Goal: Task Accomplishment & Management: Use online tool/utility

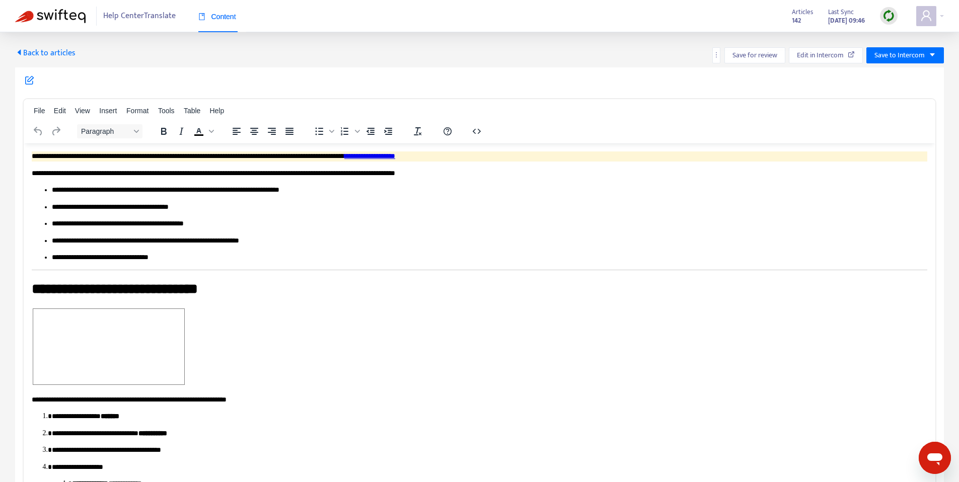
click at [49, 48] on span "Back to articles" at bounding box center [45, 53] width 60 height 14
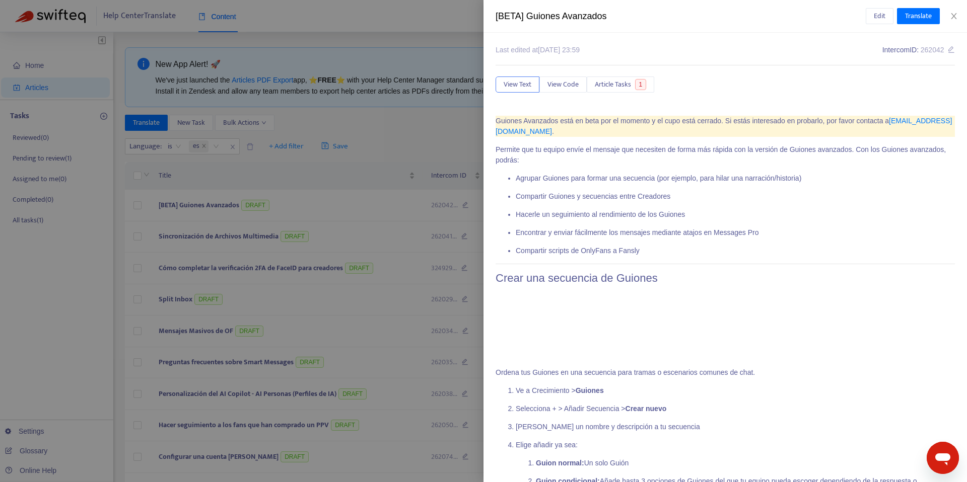
click at [330, 156] on div at bounding box center [483, 241] width 967 height 482
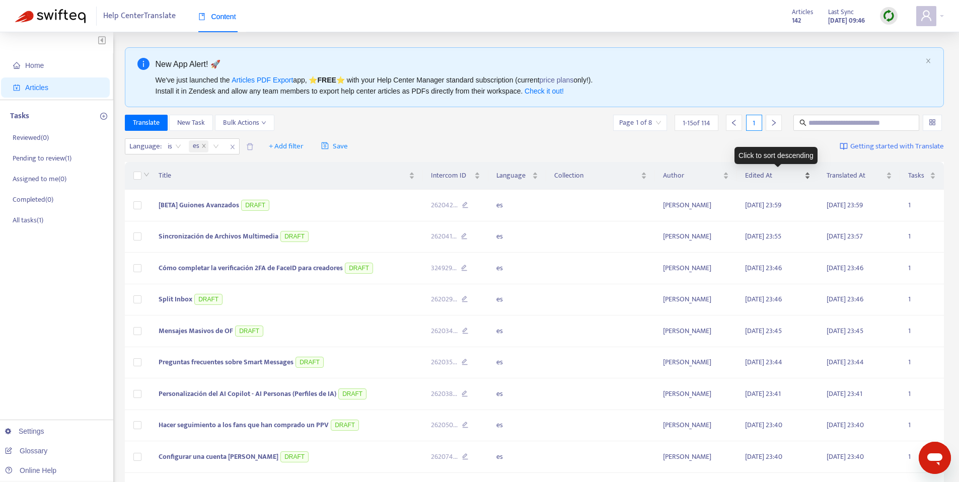
click at [795, 177] on span "Edited At" at bounding box center [773, 175] width 57 height 11
click at [805, 172] on div "Edited At" at bounding box center [777, 175] width 65 height 11
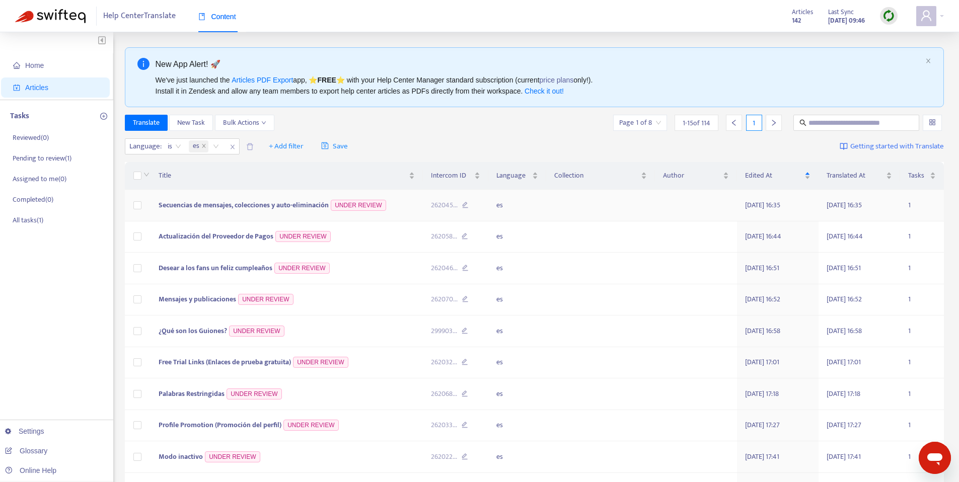
click at [255, 204] on span "Secuencias de mensajes, colecciones y auto-eliminación" at bounding box center [244, 205] width 170 height 12
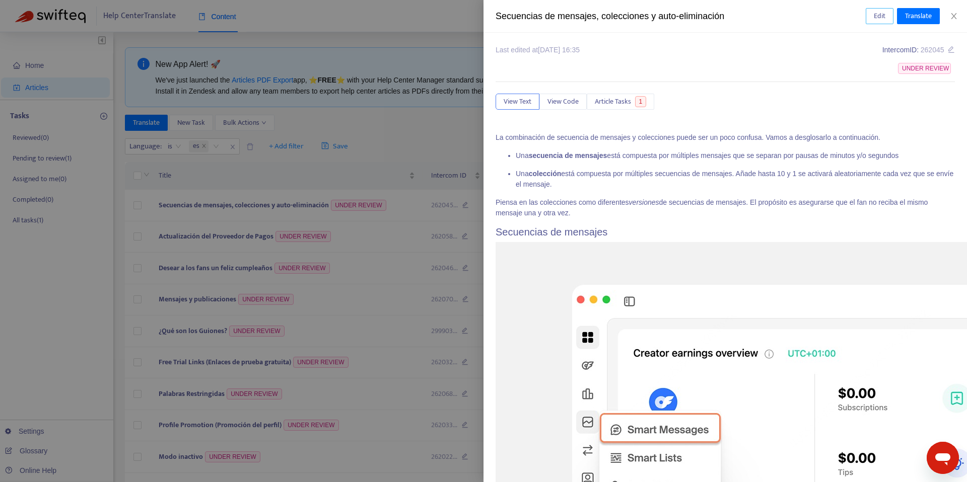
click at [874, 18] on span "Edit" at bounding box center [880, 16] width 12 height 11
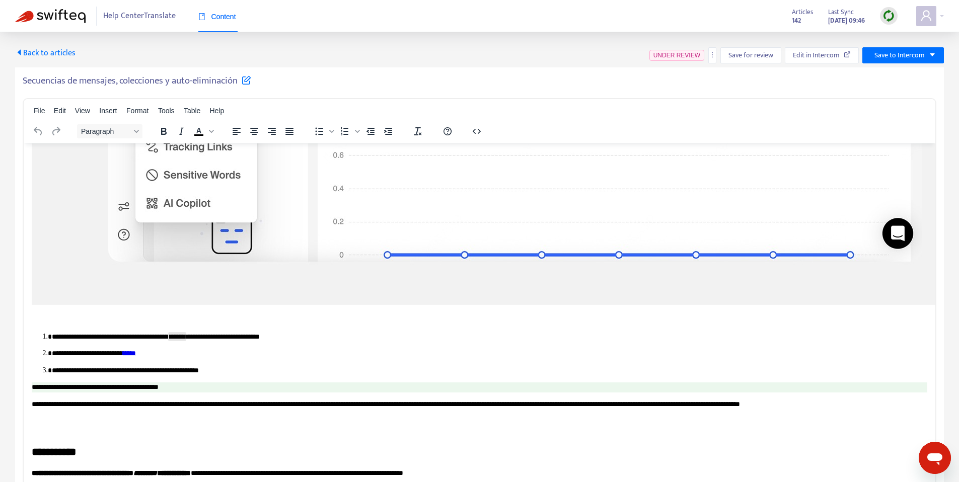
scroll to position [498, 0]
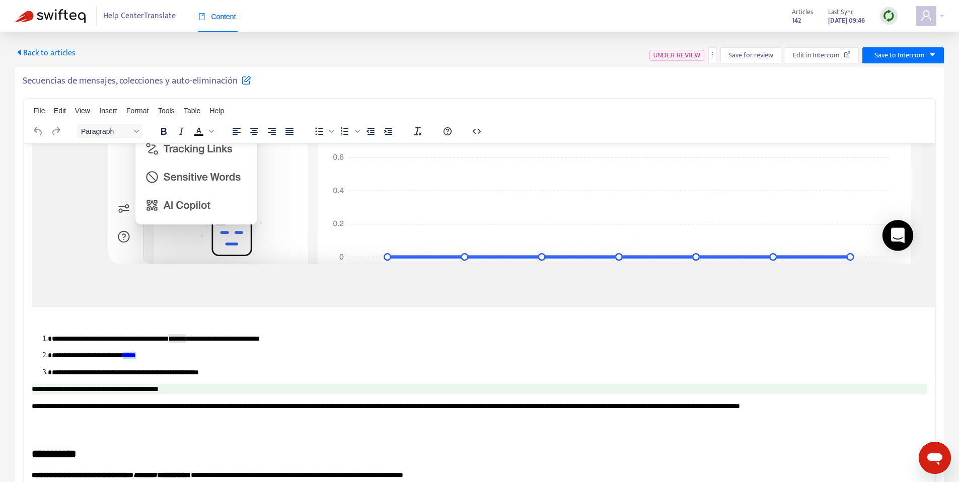
click at [136, 357] on link "*****" at bounding box center [129, 354] width 13 height 7
click at [215, 368] on p "**********" at bounding box center [486, 373] width 868 height 10
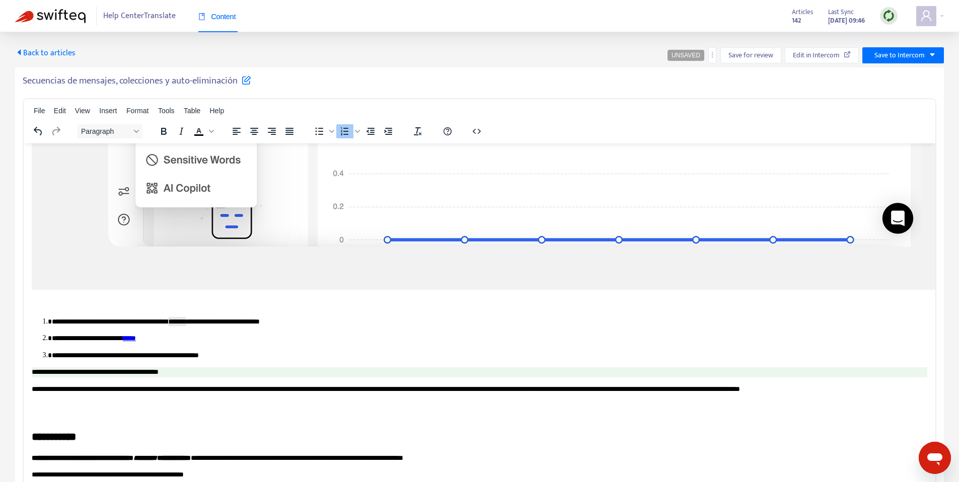
scroll to position [516, 0]
click at [148, 350] on p "**********" at bounding box center [486, 355] width 868 height 10
click at [152, 356] on p "**********" at bounding box center [486, 355] width 868 height 10
drag, startPoint x: 168, startPoint y: 356, endPoint x: 134, endPoint y: 358, distance: 34.3
click at [134, 358] on p "**********" at bounding box center [486, 355] width 868 height 10
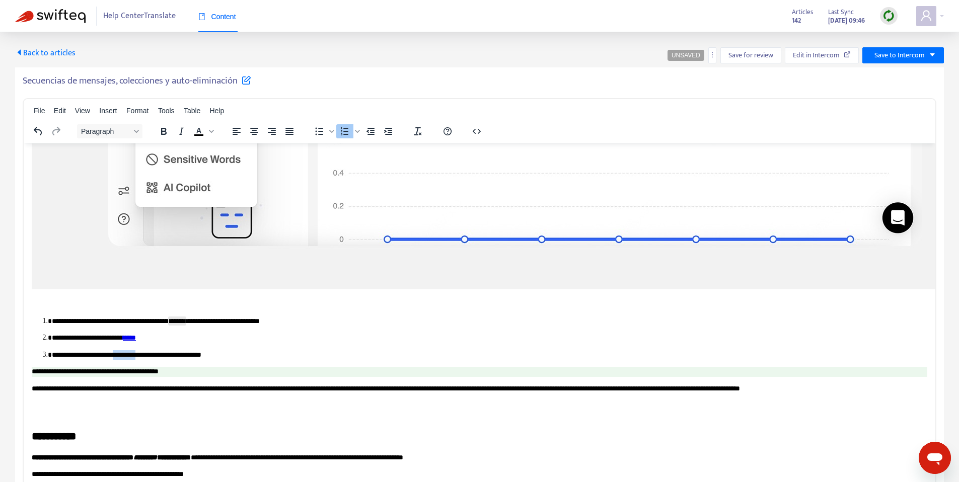
click at [137, 357] on p "**********" at bounding box center [486, 355] width 868 height 10
drag, startPoint x: 155, startPoint y: 355, endPoint x: 133, endPoint y: 356, distance: 21.7
click at [133, 356] on p "**********" at bounding box center [486, 355] width 868 height 10
click at [234, 355] on p "**********" at bounding box center [486, 355] width 868 height 10
click at [316, 357] on p "**********" at bounding box center [486, 355] width 868 height 10
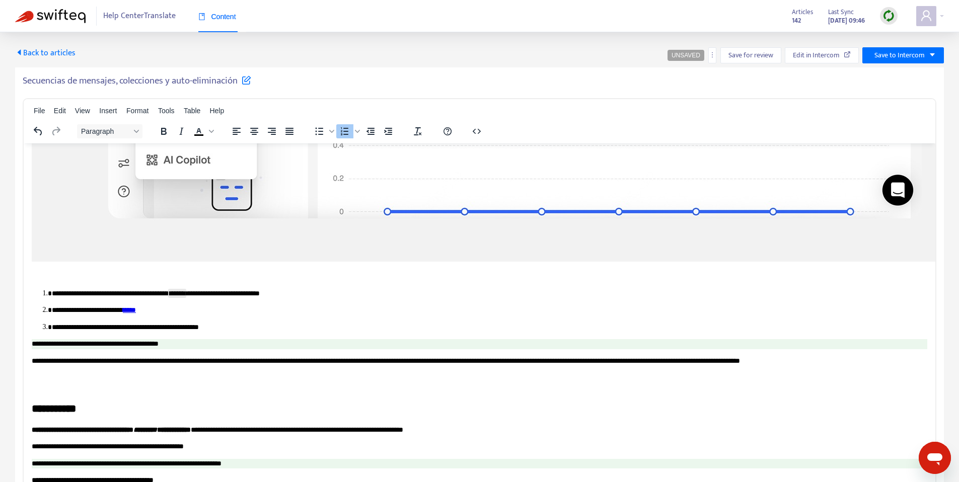
scroll to position [593, 0]
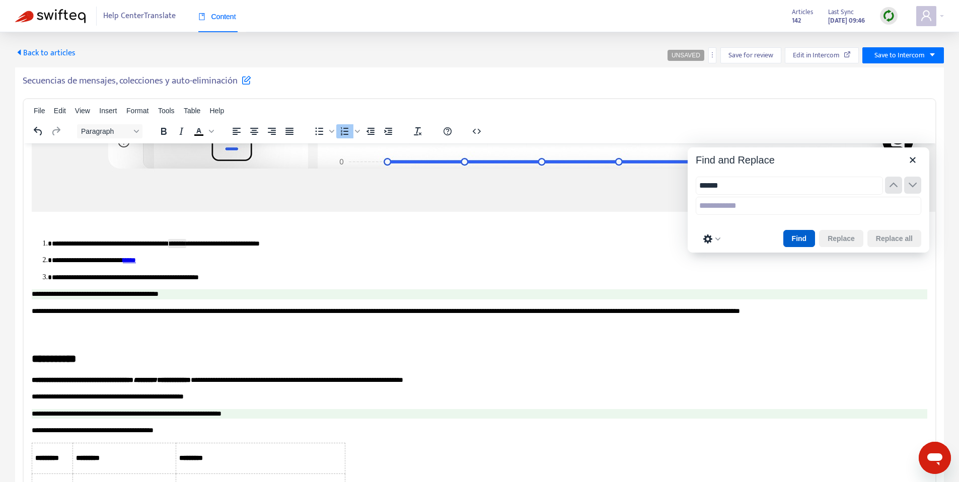
click at [807, 232] on button "Find" at bounding box center [800, 238] width 32 height 17
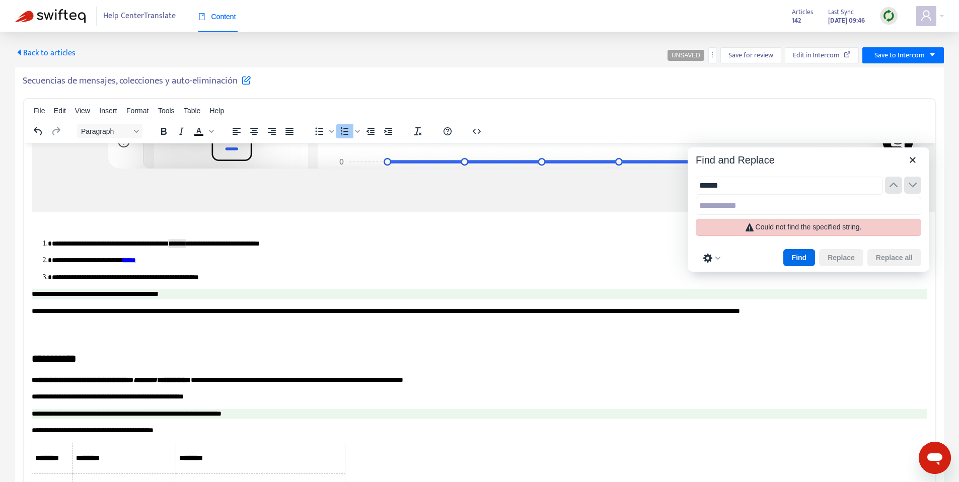
type input "******"
click at [803, 235] on div "Could not find the specified string." at bounding box center [809, 227] width 226 height 17
click at [405, 279] on p "**********" at bounding box center [486, 277] width 868 height 10
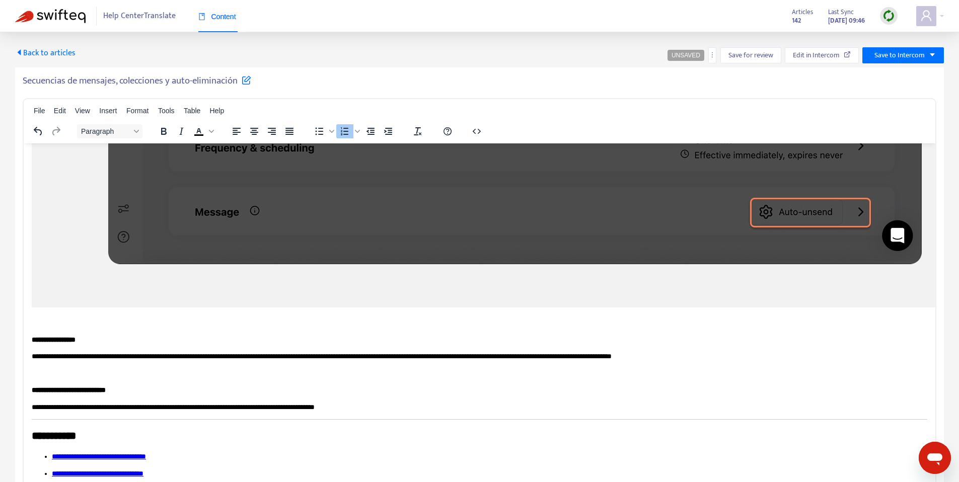
scroll to position [1456, 0]
click at [755, 54] on span "Save for review" at bounding box center [751, 55] width 45 height 11
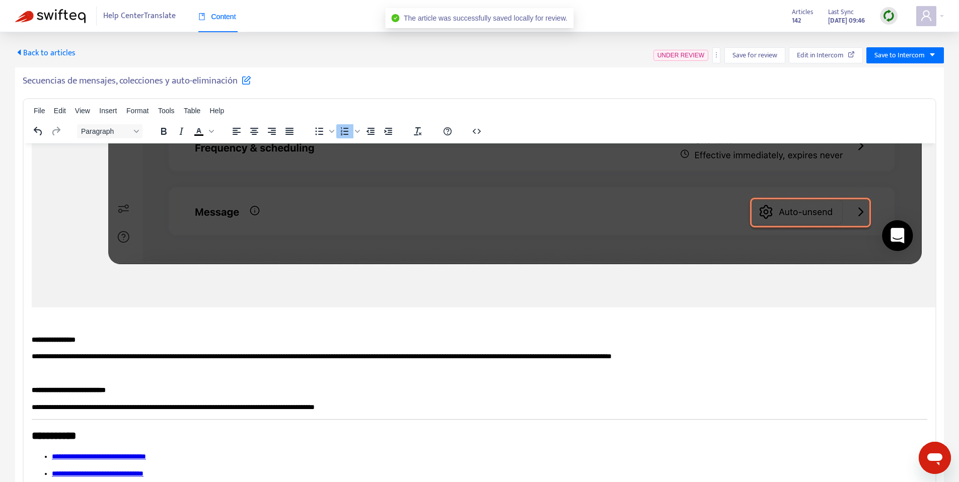
click at [134, 79] on h5 "Secuencias de mensajes, colecciones y auto-eliminación" at bounding box center [137, 81] width 229 height 12
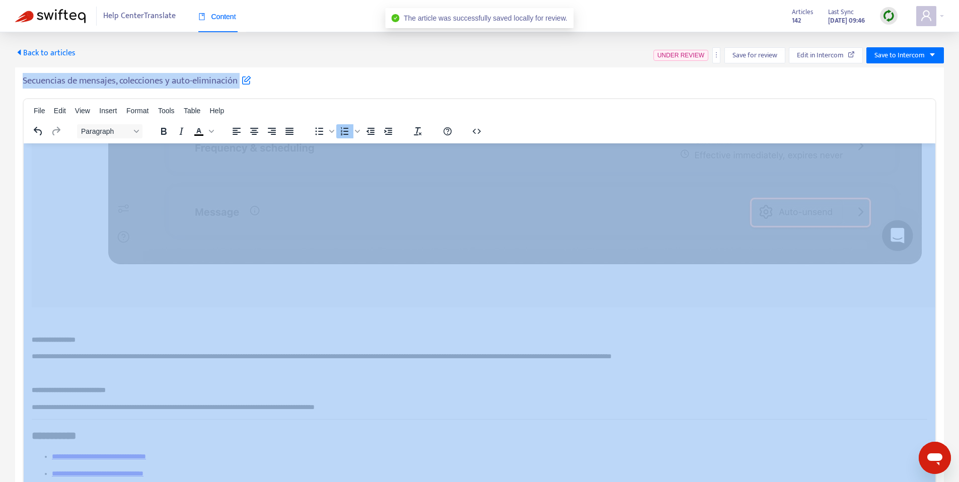
click at [134, 79] on h5 "Secuencias de mensajes, colecciones y auto-eliminación" at bounding box center [137, 81] width 229 height 12
copy div "Secuencias de mensajes, colecciones y auto-eliminación File Edit View Insert Fo…"
click at [913, 53] on span "Save to Intercom" at bounding box center [900, 55] width 50 height 11
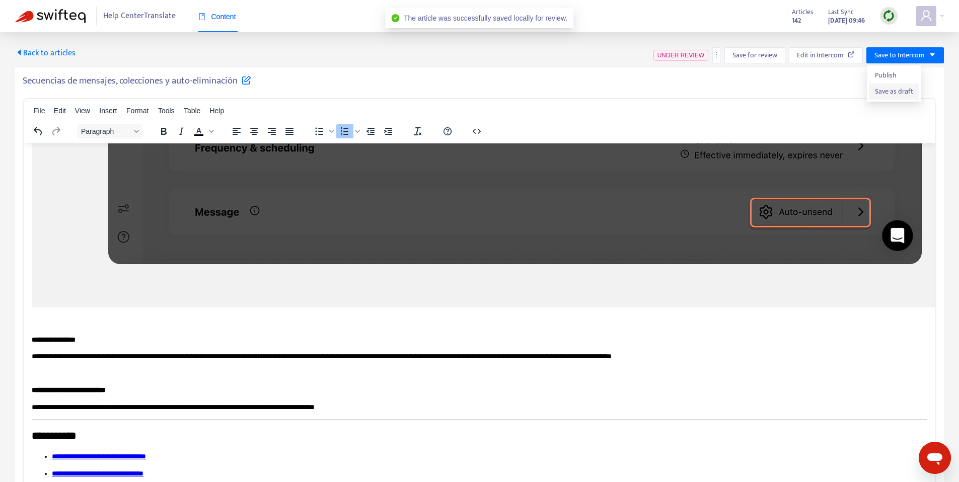
click at [897, 94] on span "Save as draft" at bounding box center [894, 91] width 38 height 11
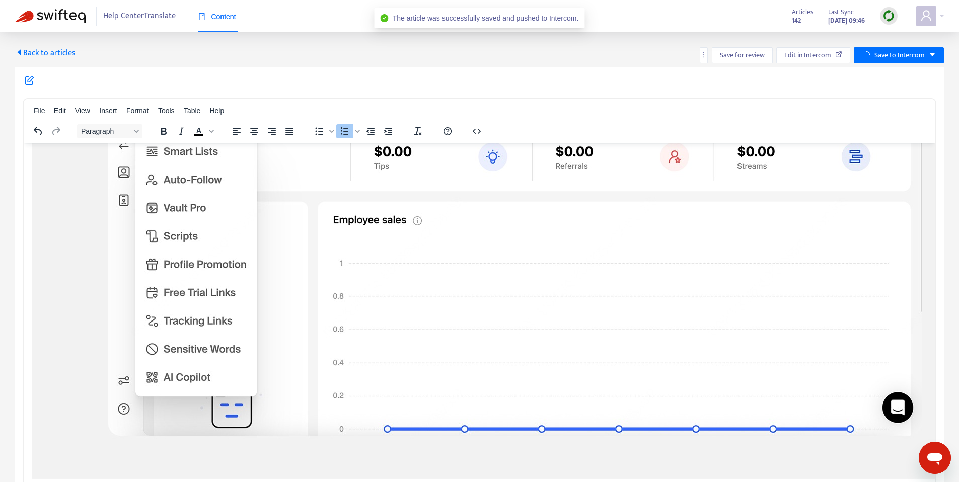
scroll to position [1396, 0]
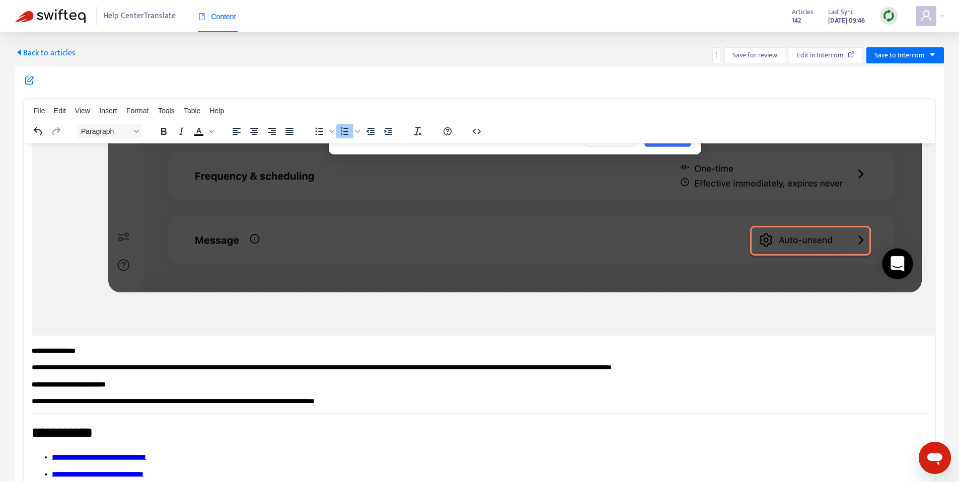
click at [61, 55] on span "Back to articles" at bounding box center [45, 53] width 60 height 14
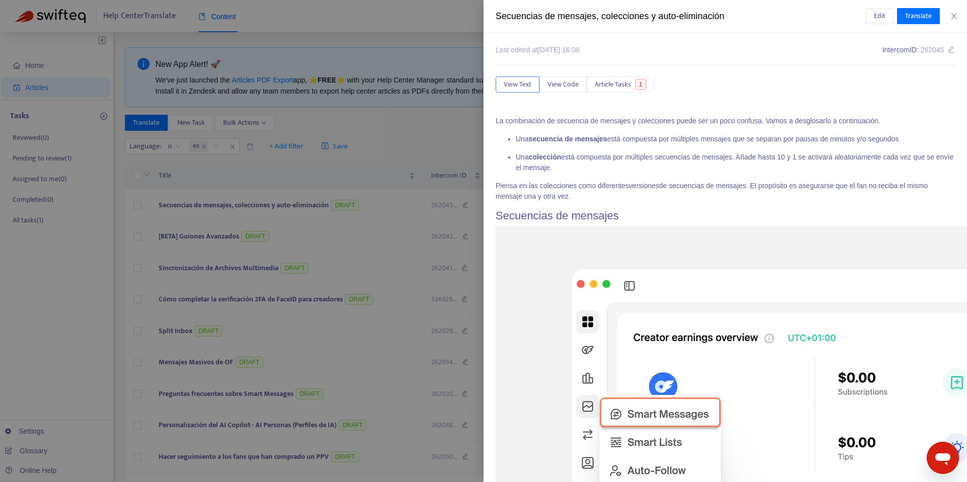
click at [235, 48] on div at bounding box center [483, 241] width 967 height 482
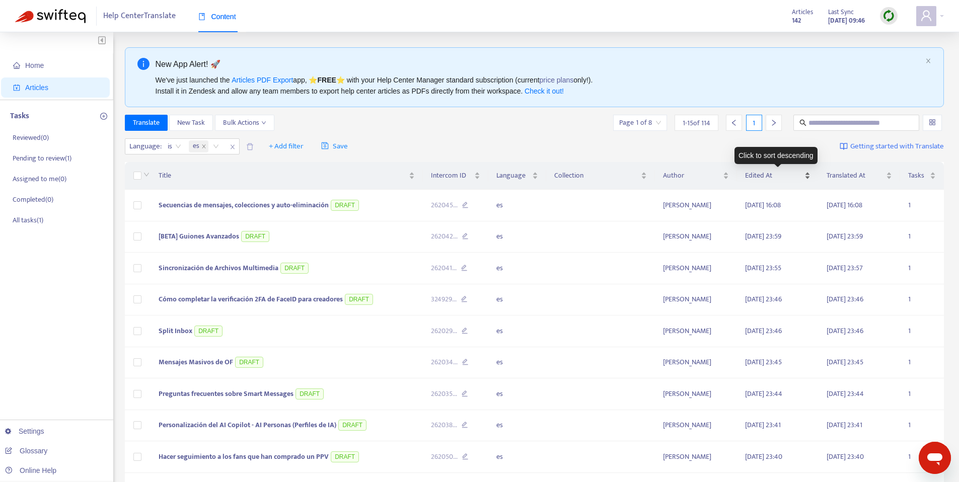
click at [811, 170] on div "Edited At" at bounding box center [777, 175] width 65 height 11
click at [811, 175] on div "Edited At" at bounding box center [777, 175] width 65 height 11
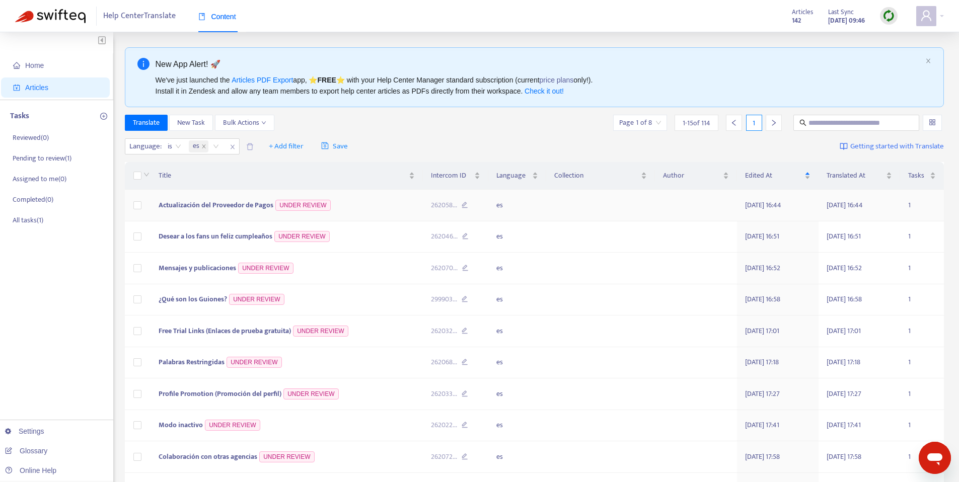
click at [253, 204] on span "Actualización del Proveedor de Pagos" at bounding box center [216, 205] width 115 height 12
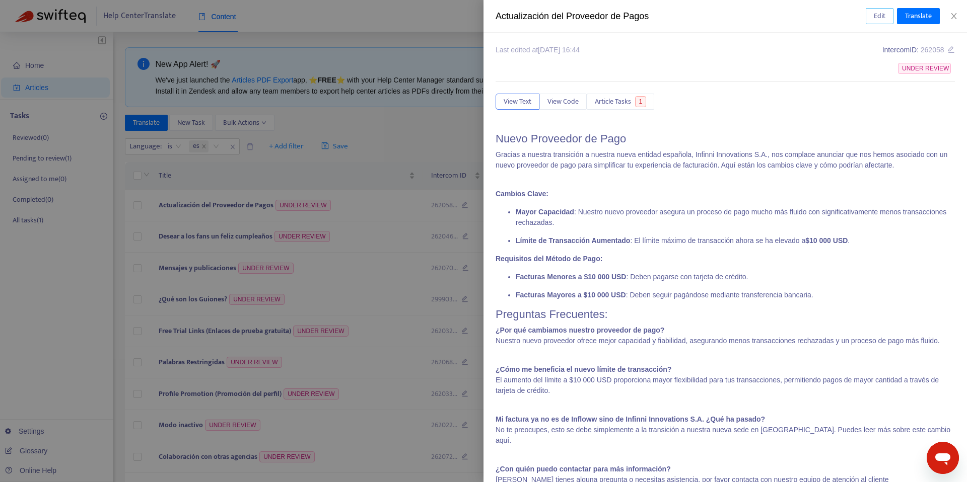
click at [877, 17] on span "Edit" at bounding box center [880, 16] width 12 height 11
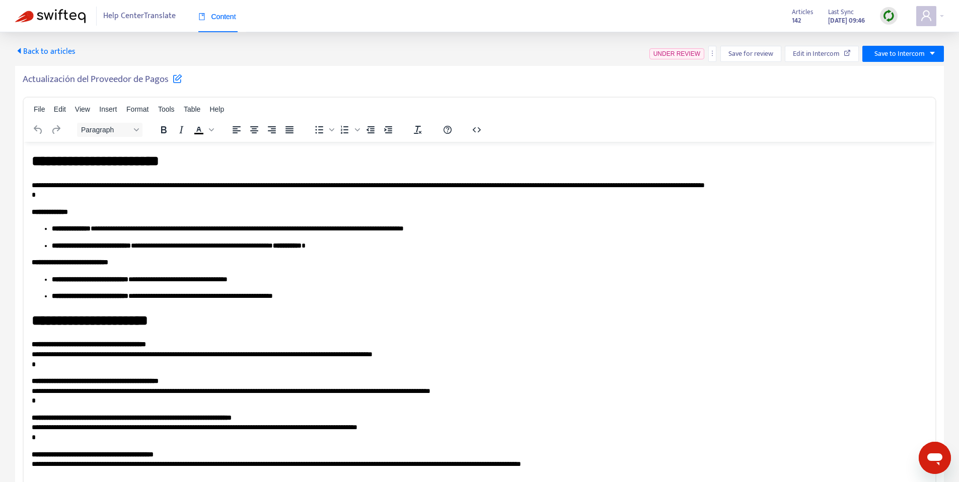
scroll to position [2, 0]
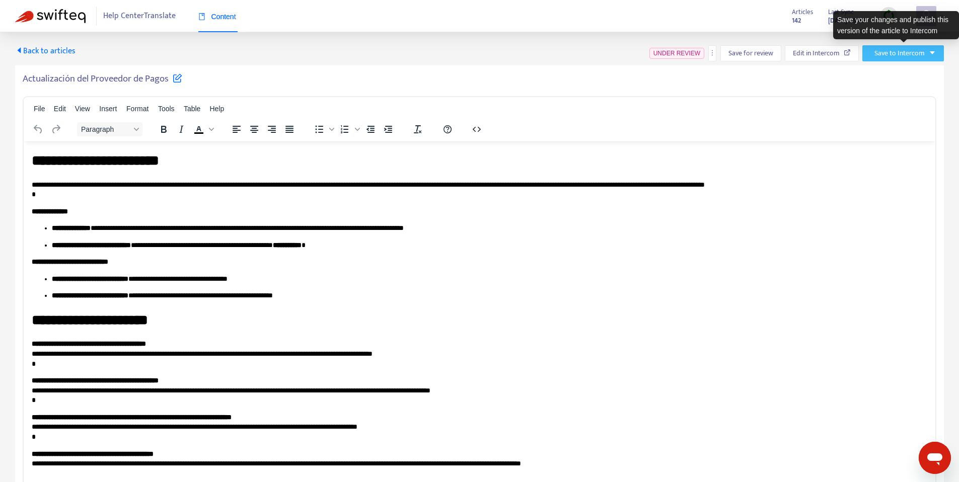
click at [928, 49] on button "Save to Intercom" at bounding box center [904, 53] width 82 height 16
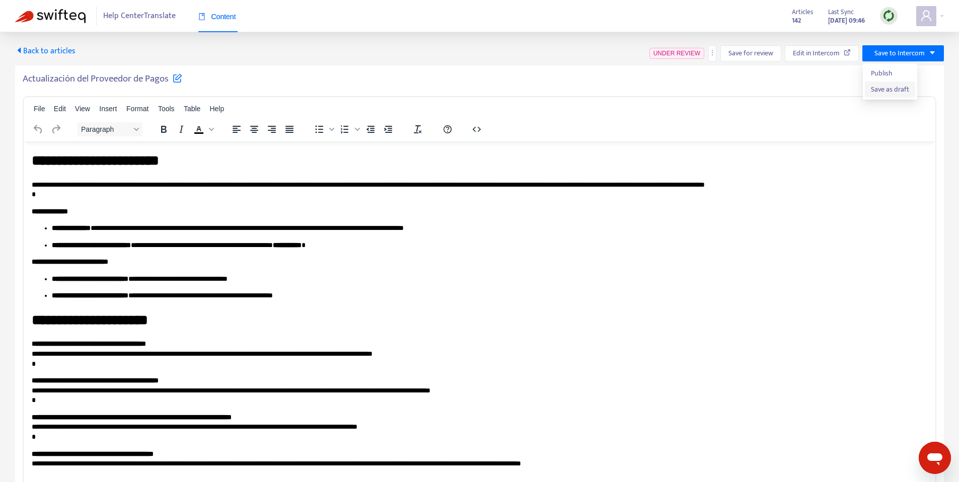
click at [891, 90] on span "Save as draft" at bounding box center [890, 89] width 38 height 11
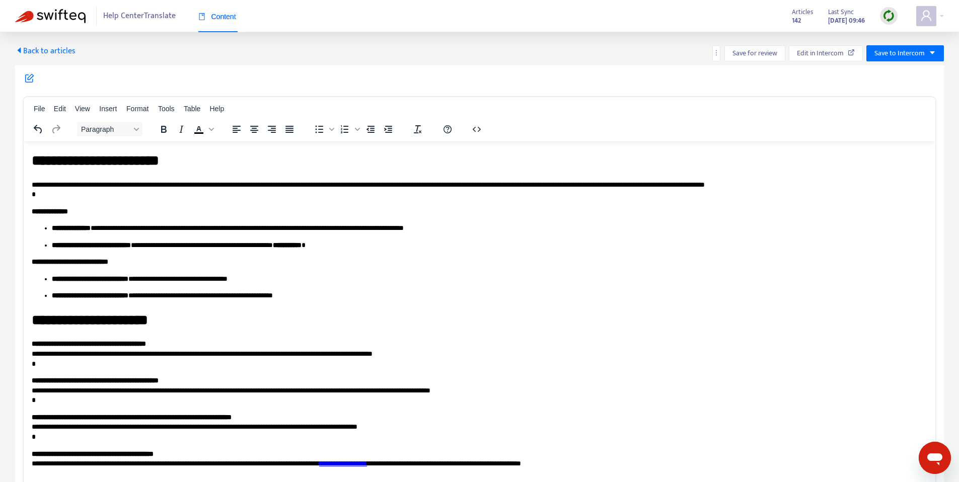
click at [61, 50] on span "Back to articles" at bounding box center [45, 51] width 60 height 14
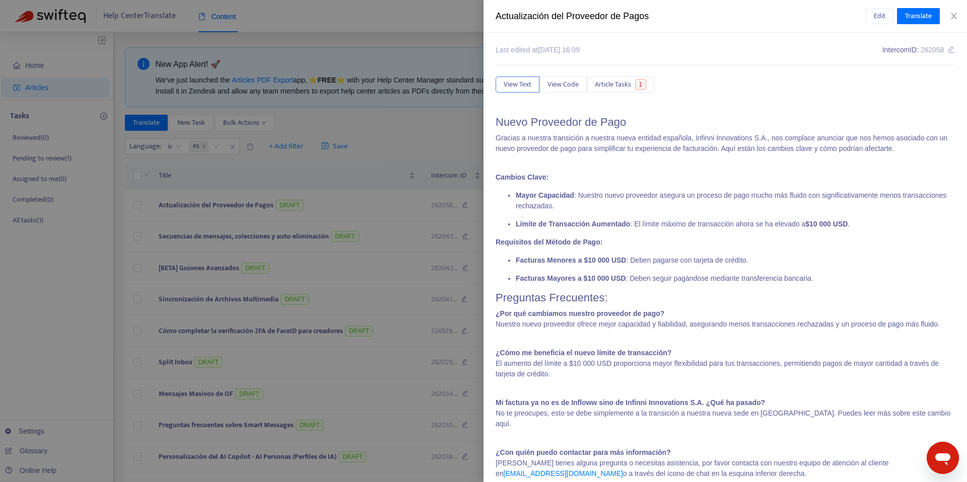
click at [541, 20] on div "Actualización del Proveedor de Pagos" at bounding box center [681, 17] width 370 height 14
copy div "Actualización del Proveedor de Pagos Edit Translate"
click at [399, 106] on div at bounding box center [483, 241] width 967 height 482
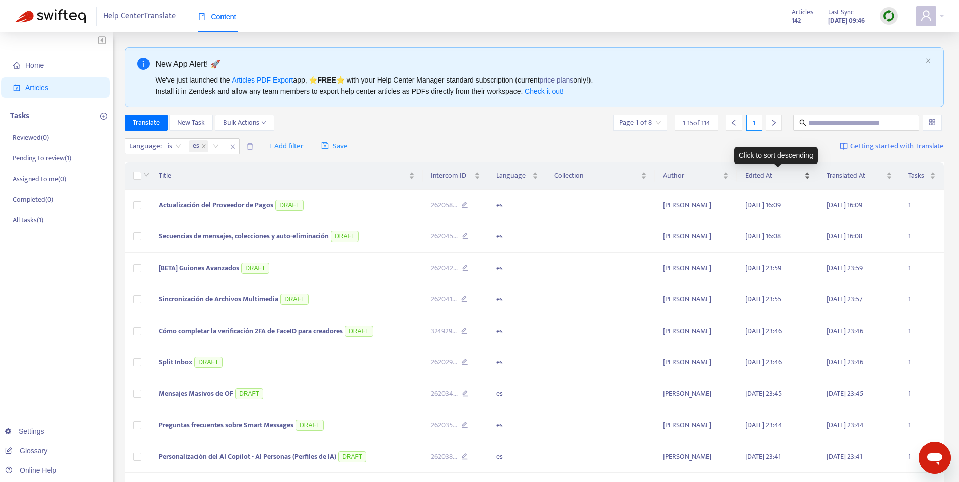
click at [783, 175] on span "Edited At" at bounding box center [773, 175] width 57 height 11
click at [783, 177] on span "Edited At" at bounding box center [773, 175] width 57 height 11
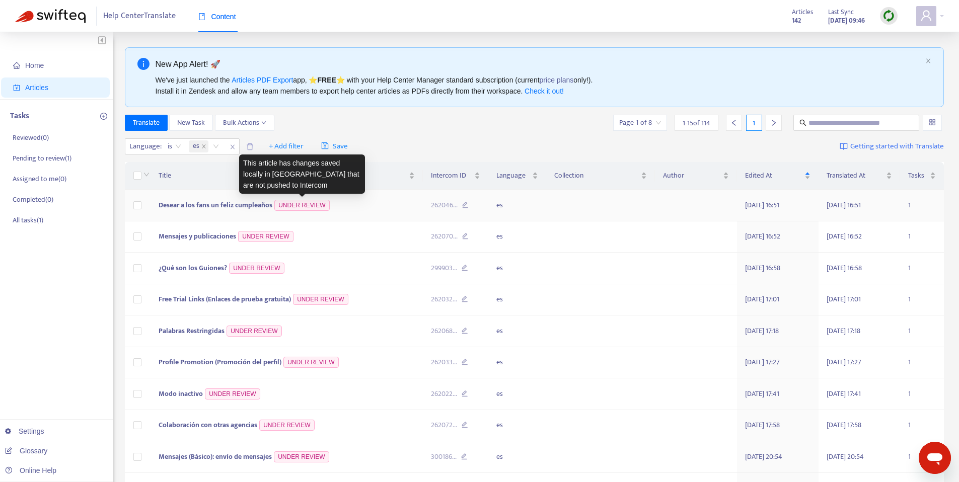
click at [208, 204] on span "Desear a los fans un feliz cumpleaños" at bounding box center [216, 205] width 114 height 12
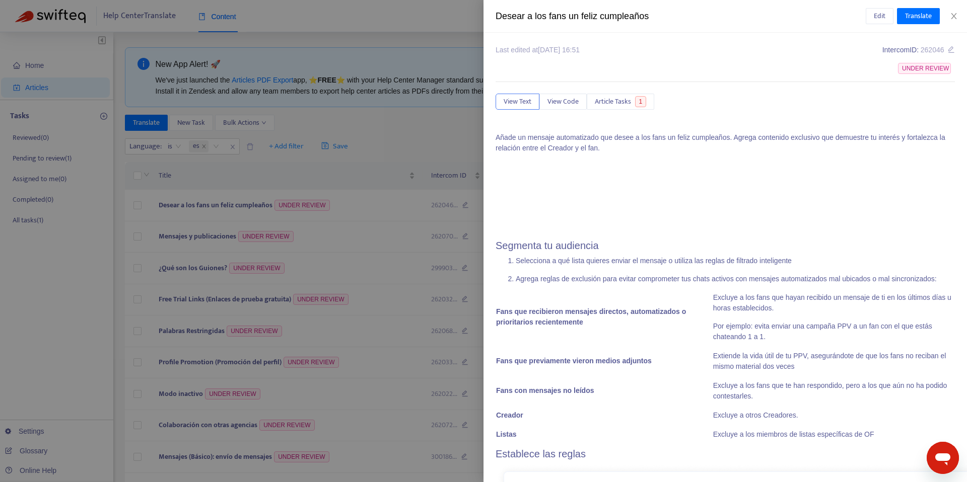
click at [632, 20] on div "Desear a los fans un feliz cumpleaños" at bounding box center [681, 17] width 370 height 14
copy div "Desear a los fans un feliz cumpleaños Edit Translate"
click at [868, 13] on button "Edit" at bounding box center [880, 16] width 28 height 16
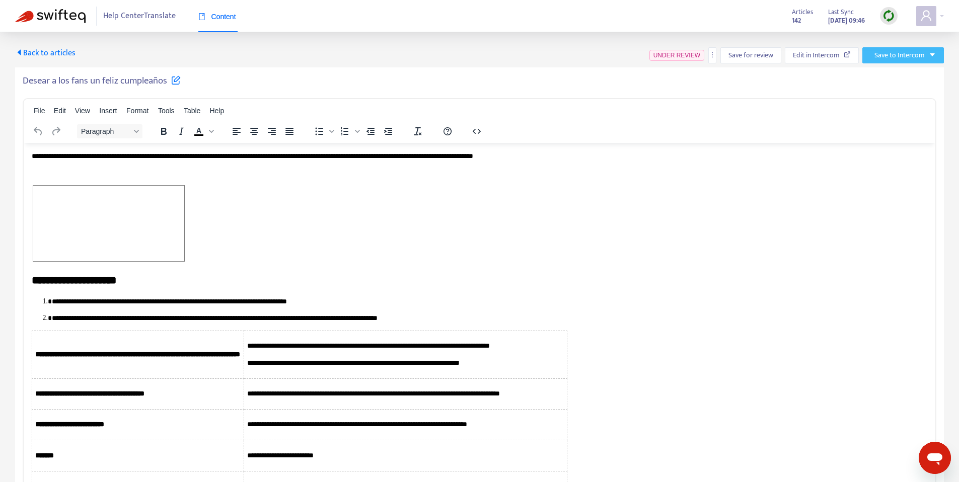
click at [918, 59] on span "Save to Intercom" at bounding box center [900, 55] width 50 height 11
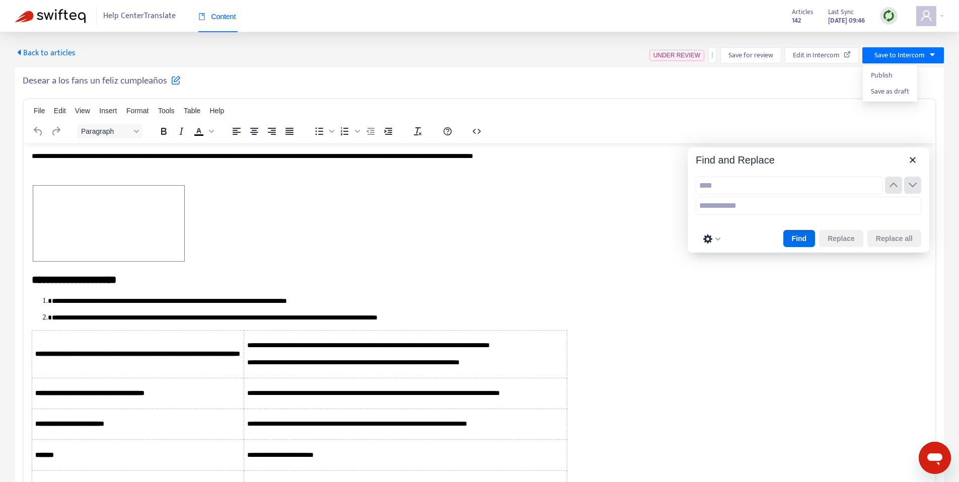
click at [622, 40] on div "Back to articles UNDER REVIEW Save for review Edit in Intercom Save to Intercom…" at bounding box center [479, 270] width 959 height 476
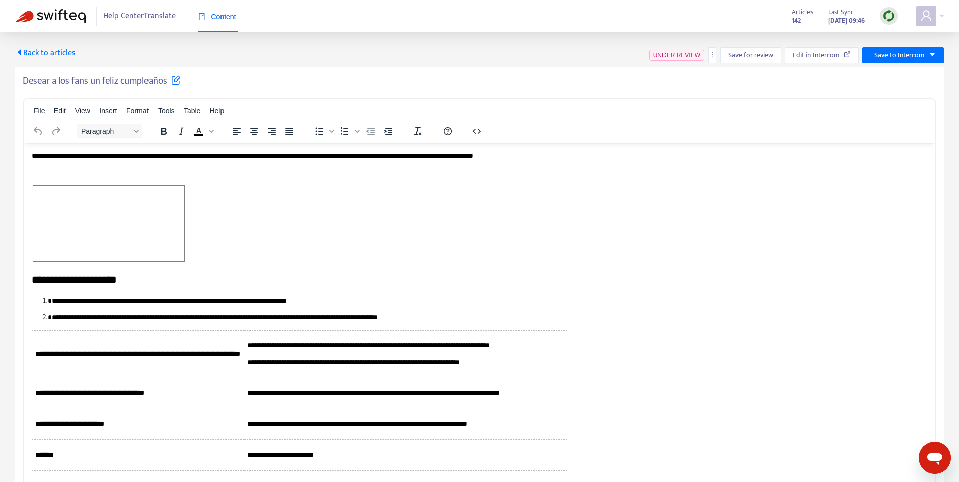
scroll to position [1245, 0]
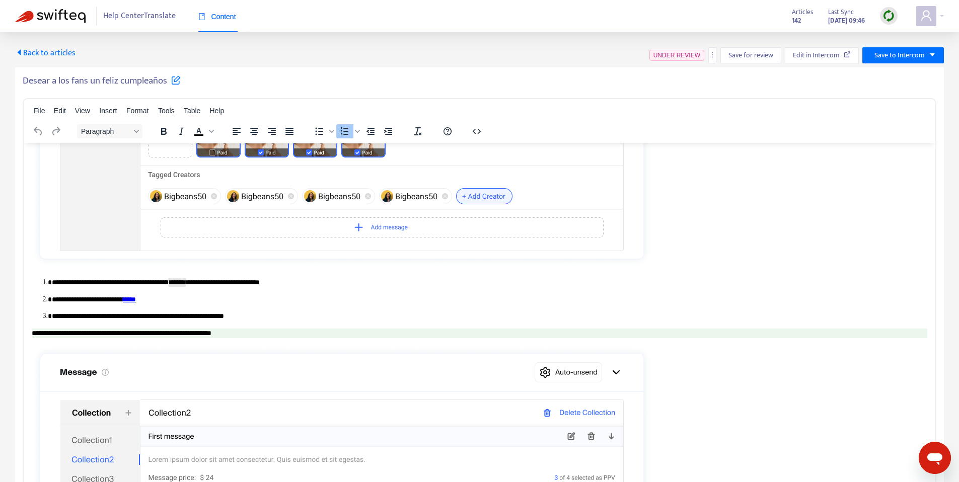
click at [136, 297] on link "*****" at bounding box center [129, 299] width 13 height 7
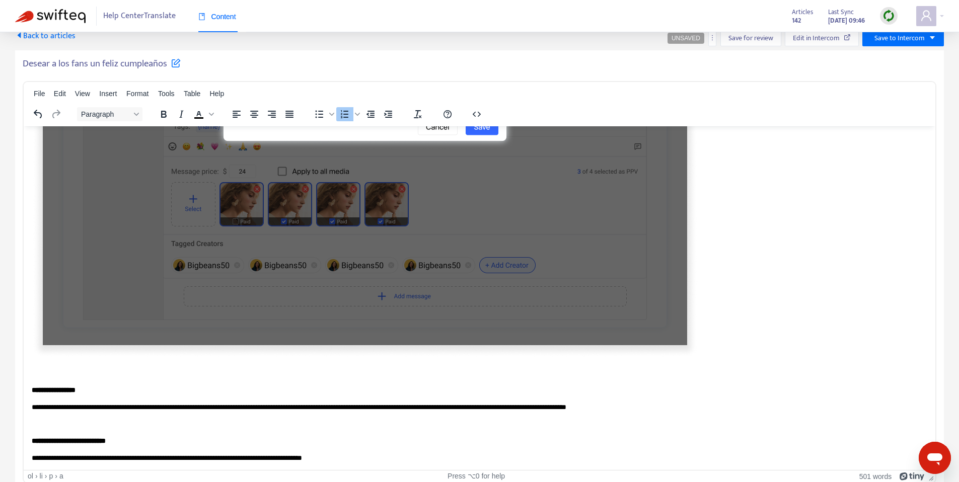
scroll to position [0, 0]
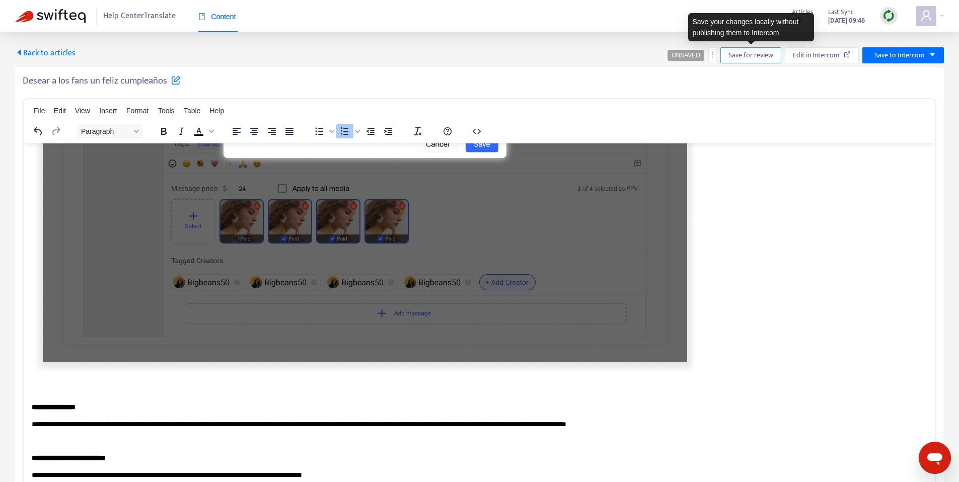
click at [740, 53] on span "Save for review" at bounding box center [751, 55] width 45 height 11
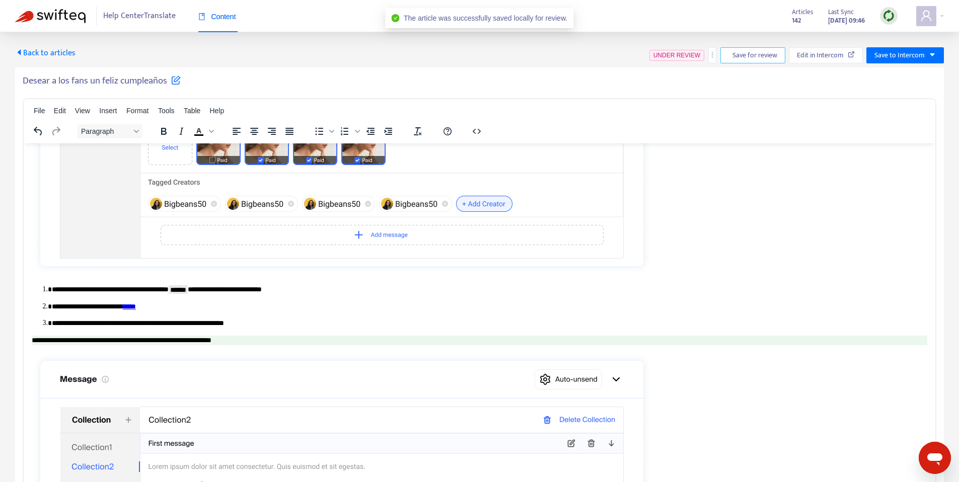
scroll to position [793, 0]
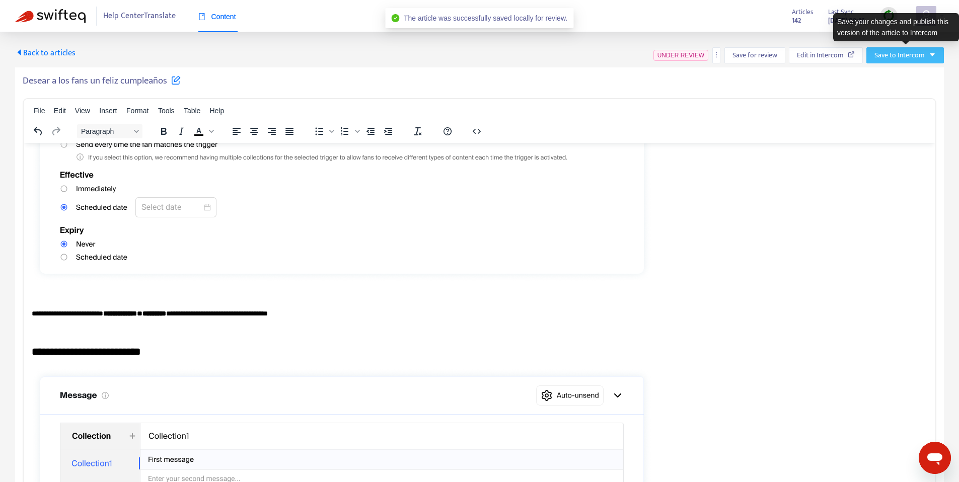
click at [926, 61] on button "Save to Intercom" at bounding box center [906, 55] width 78 height 16
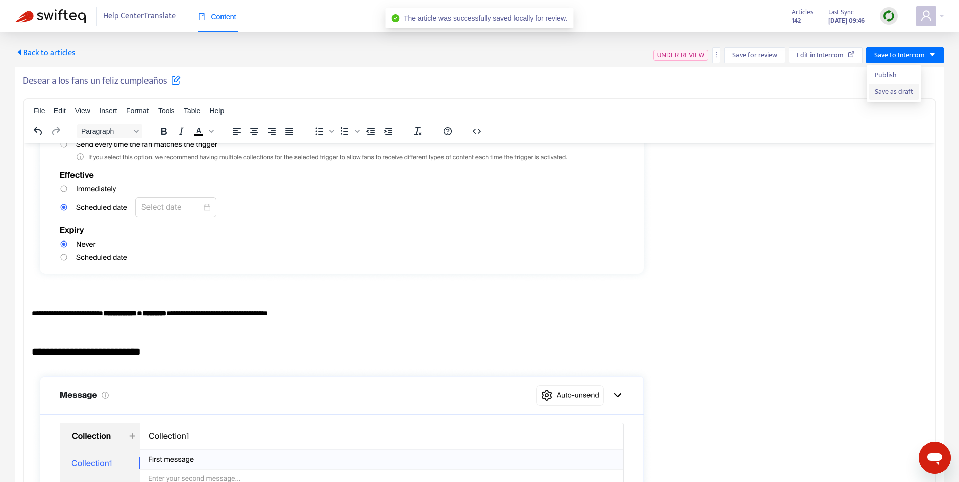
click at [903, 88] on span "Save as draft" at bounding box center [894, 91] width 38 height 11
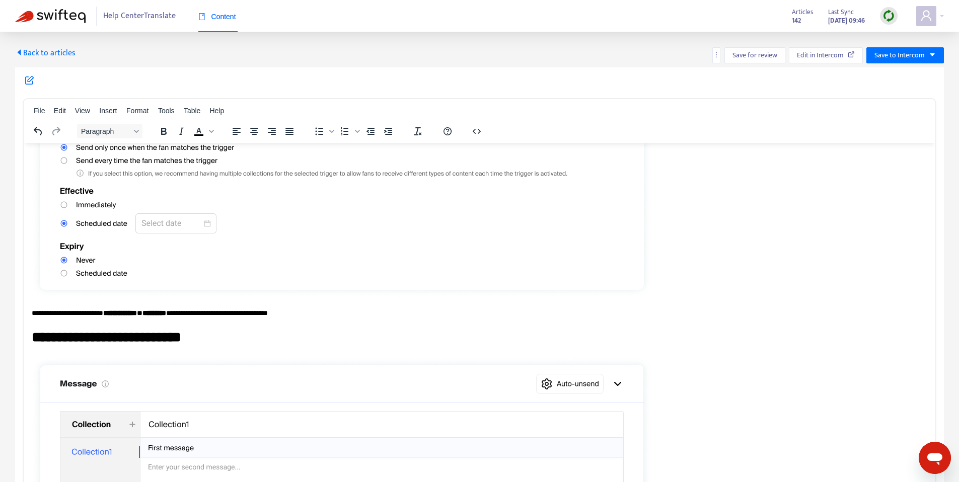
scroll to position [824, 0]
